Goal: Information Seeking & Learning: Find specific page/section

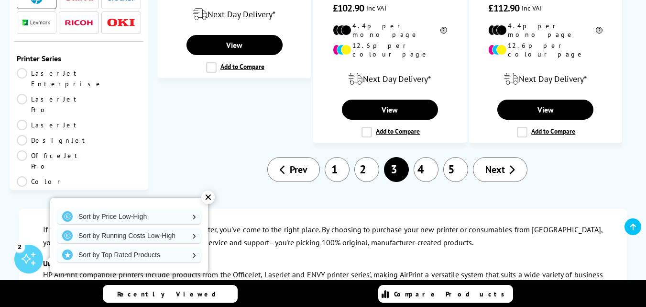
scroll to position [1536, 0]
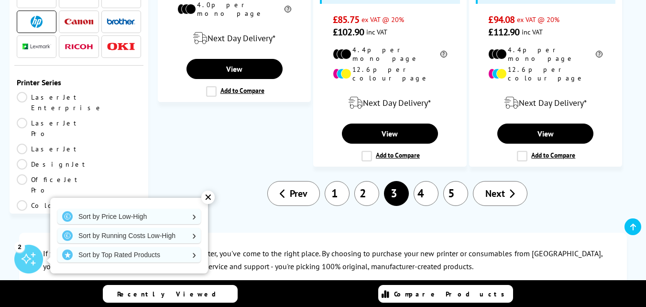
click at [429, 181] on link "4" at bounding box center [426, 193] width 25 height 25
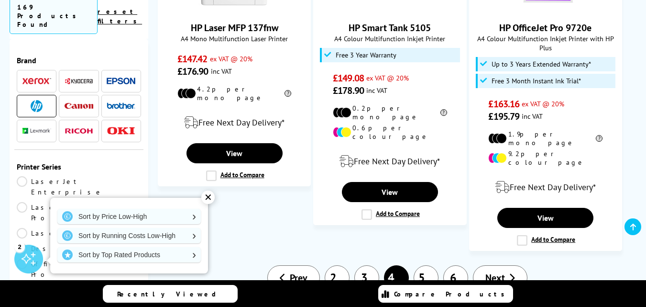
scroll to position [1340, 0]
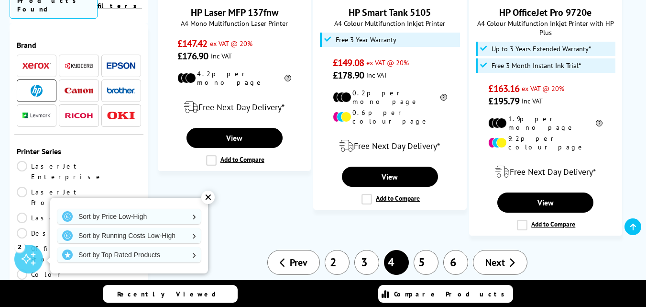
click at [425, 250] on link "5" at bounding box center [426, 262] width 25 height 25
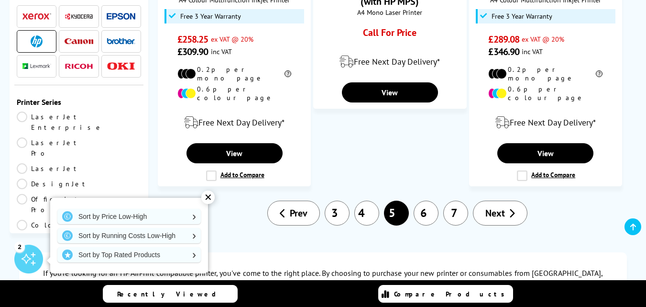
scroll to position [1435, 0]
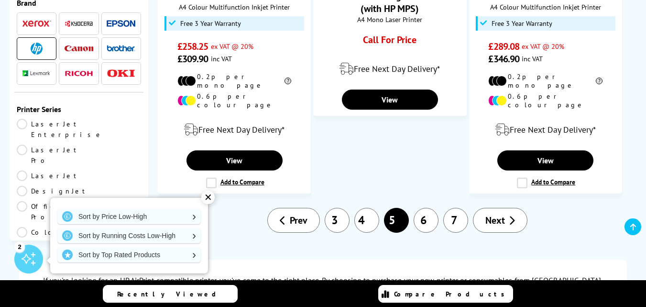
click at [433, 208] on link "6" at bounding box center [426, 220] width 25 height 25
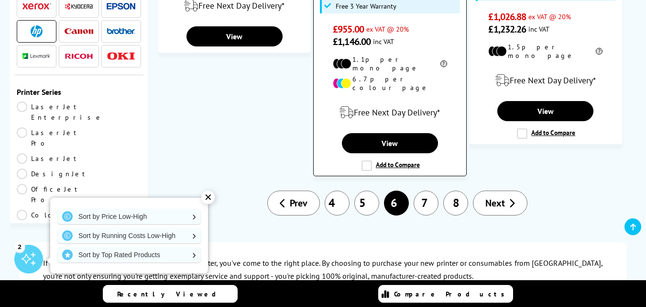
scroll to position [1531, 0]
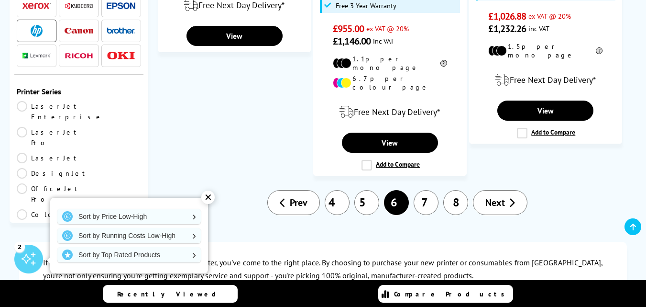
click at [427, 190] on link "7" at bounding box center [426, 202] width 25 height 25
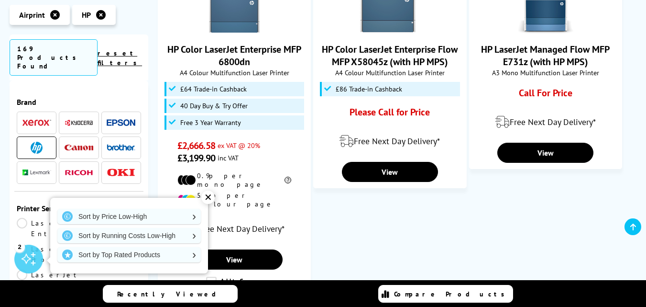
scroll to position [1387, 0]
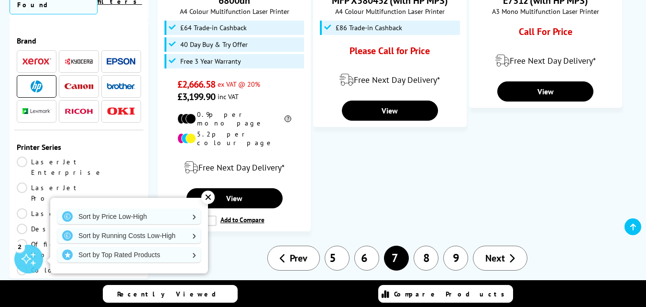
click at [430, 245] on link "8" at bounding box center [426, 257] width 25 height 25
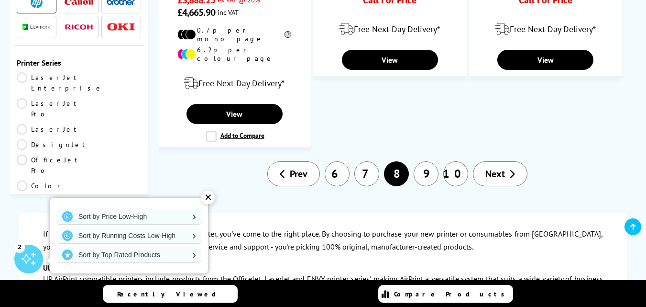
scroll to position [1340, 0]
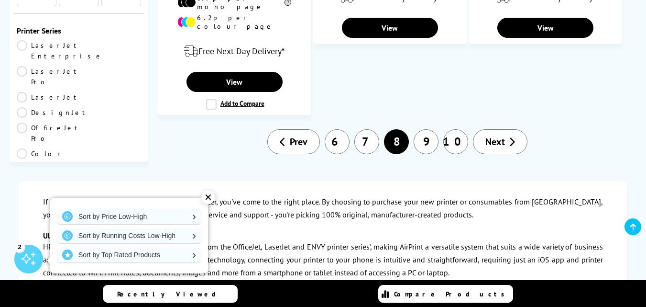
click at [427, 129] on link "9" at bounding box center [426, 141] width 25 height 25
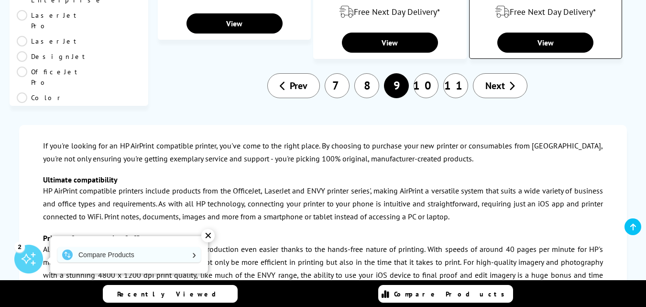
scroll to position [1340, 0]
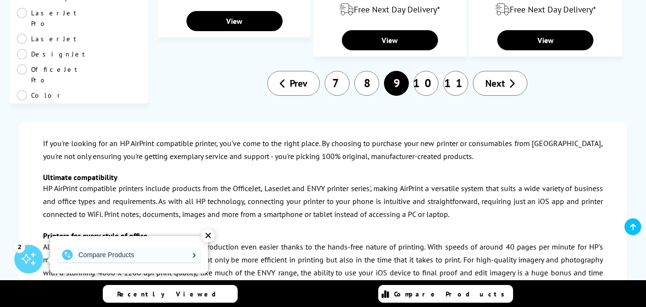
click at [426, 71] on link "10" at bounding box center [426, 83] width 25 height 25
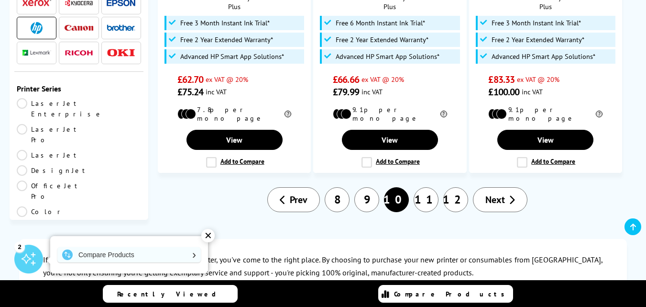
scroll to position [1387, 0]
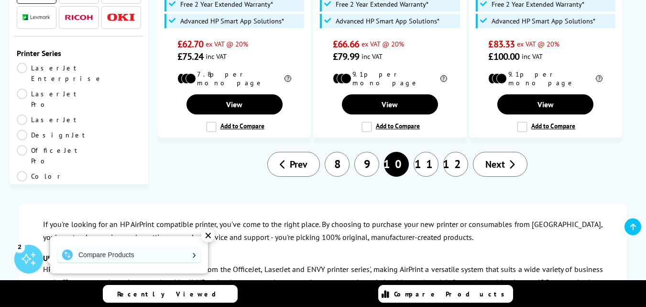
click at [428, 152] on link "11" at bounding box center [426, 164] width 25 height 25
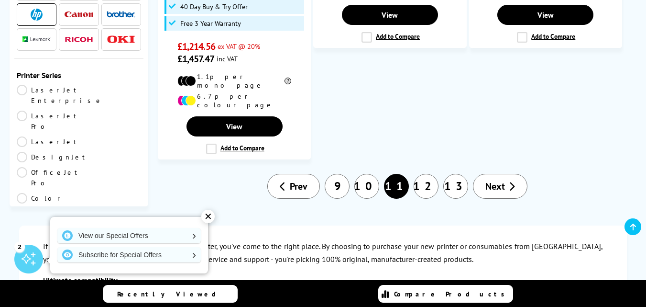
scroll to position [1387, 0]
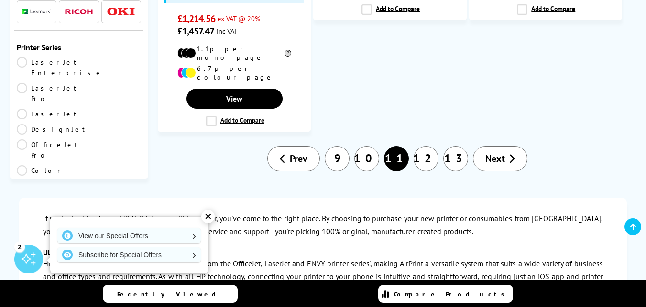
click at [429, 146] on link "12" at bounding box center [426, 158] width 25 height 25
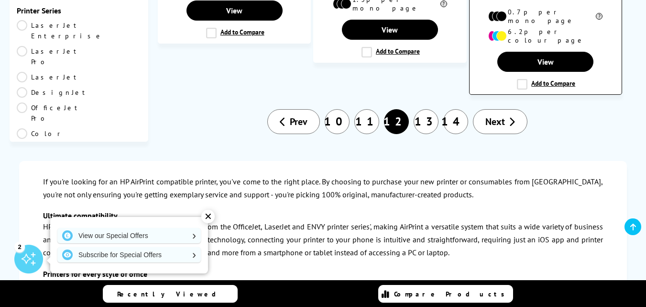
scroll to position [1435, 0]
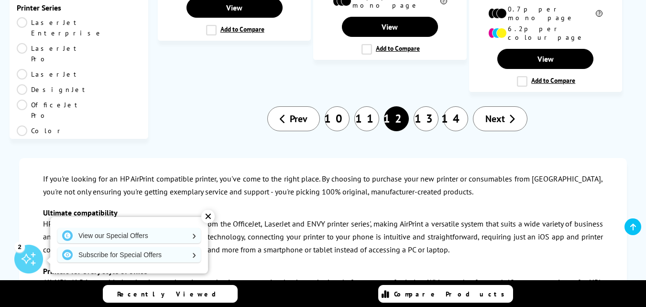
click at [488, 112] on span "Next" at bounding box center [496, 118] width 20 height 12
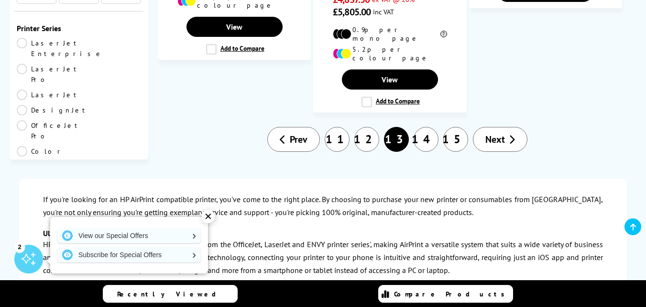
scroll to position [1483, 0]
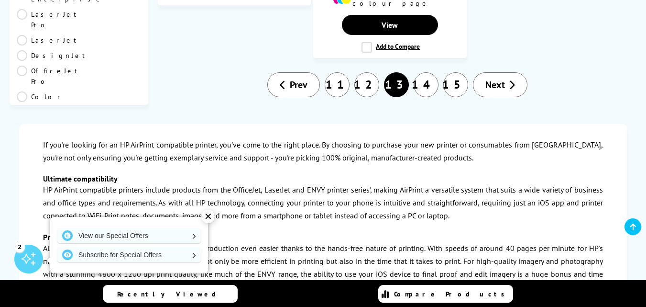
click at [495, 78] on span "Next" at bounding box center [496, 84] width 20 height 12
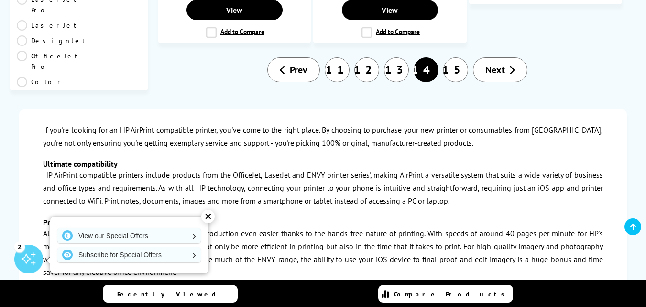
scroll to position [1387, 0]
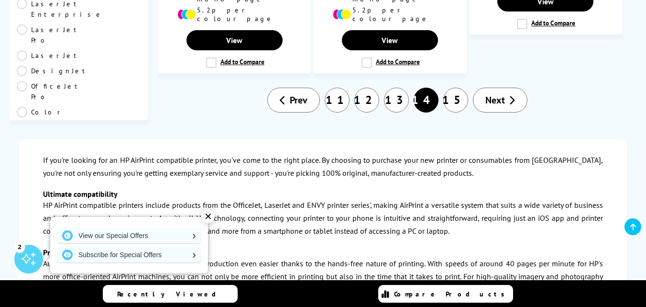
click at [495, 94] on span "Next" at bounding box center [496, 100] width 20 height 12
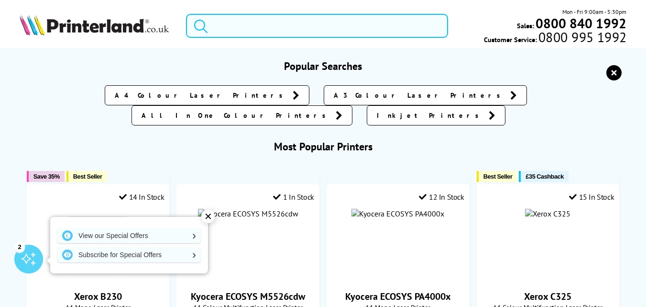
click at [226, 27] on input "search" at bounding box center [317, 26] width 262 height 24
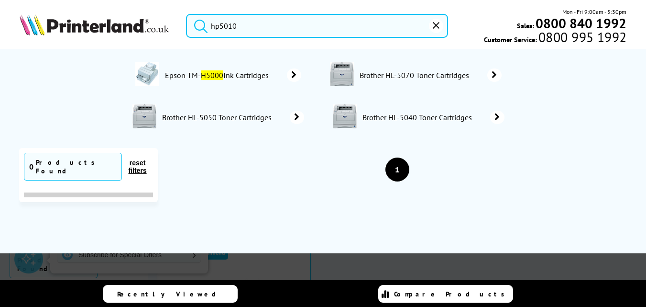
type input "hp5010"
click at [199, 25] on icon "submit" at bounding box center [201, 26] width 14 height 14
